Goal: Transaction & Acquisition: Purchase product/service

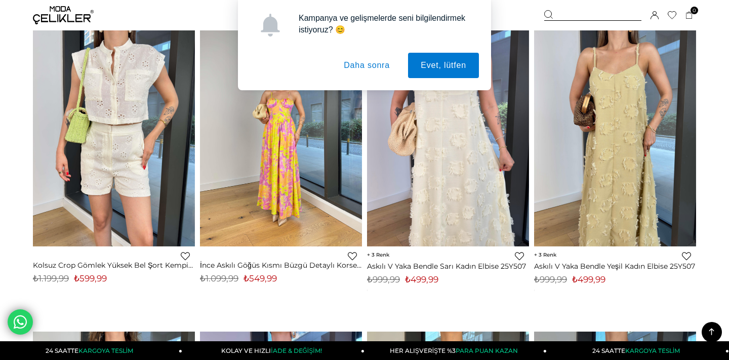
scroll to position [1319, 0]
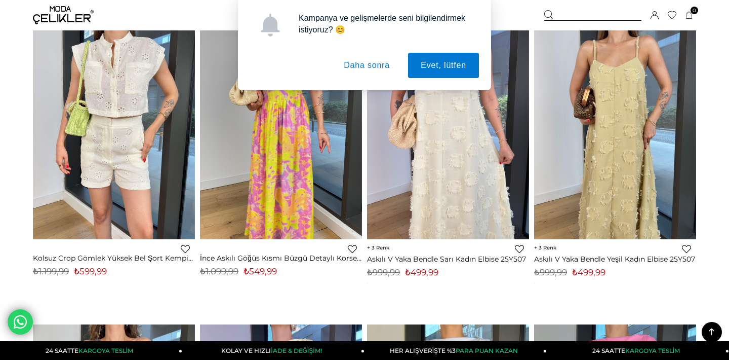
click at [372, 63] on button "Daha sonra" at bounding box center [366, 65] width 71 height 25
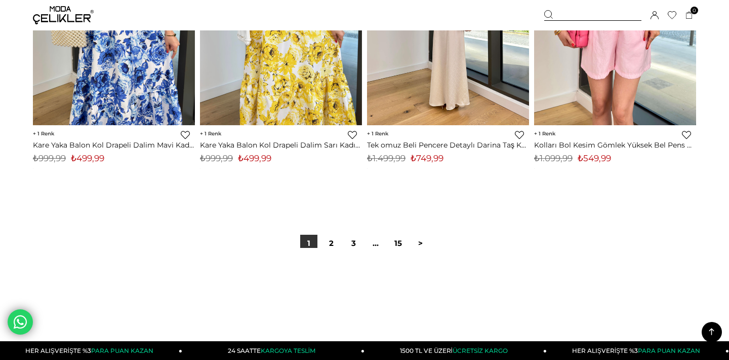
scroll to position [5929, 0]
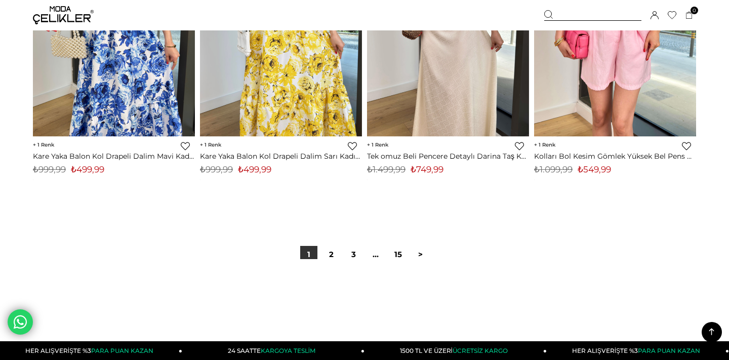
click at [62, 9] on img at bounding box center [63, 15] width 61 height 18
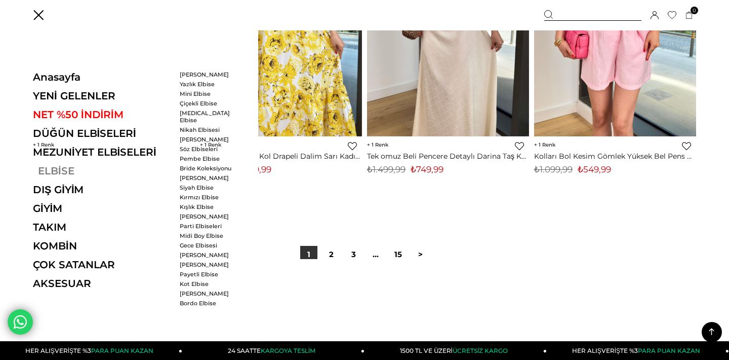
click at [60, 173] on link "ELBİSE" at bounding box center [102, 171] width 139 height 12
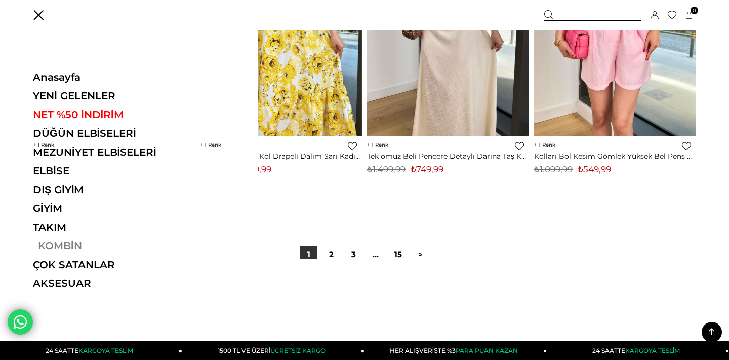
click at [60, 244] on link "KOMBİN" at bounding box center [102, 246] width 139 height 12
click at [64, 262] on link "ÇOK SATANLAR" at bounding box center [102, 264] width 139 height 12
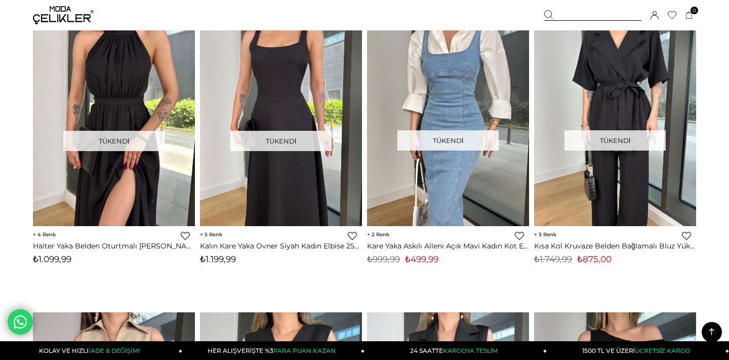
scroll to position [1943, 0]
